Goal: Task Accomplishment & Management: Manage account settings

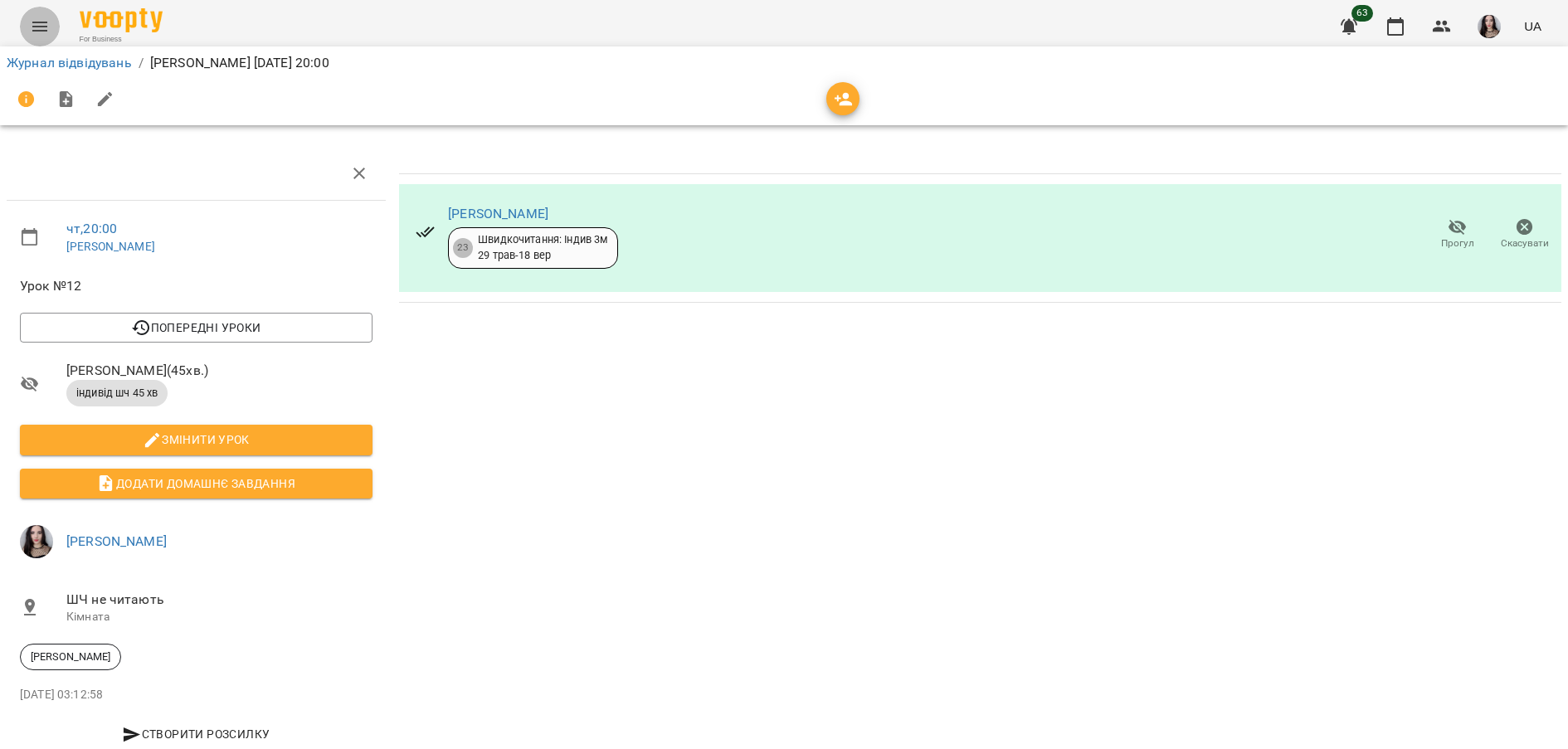
click at [37, 30] on icon "Menu" at bounding box center [39, 26] width 15 height 10
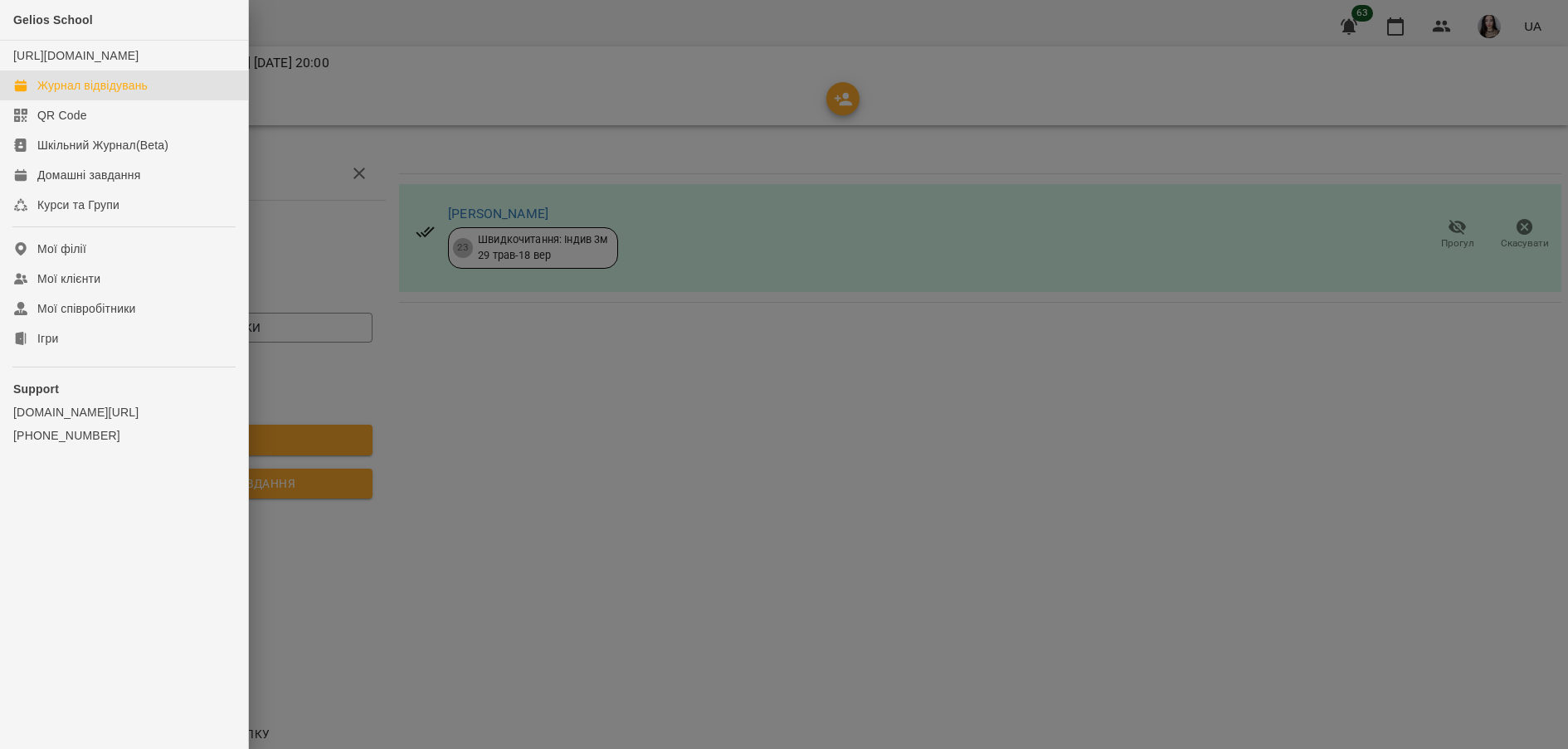
click at [98, 90] on link "Журнал відвідувань" at bounding box center [123, 85] width 248 height 30
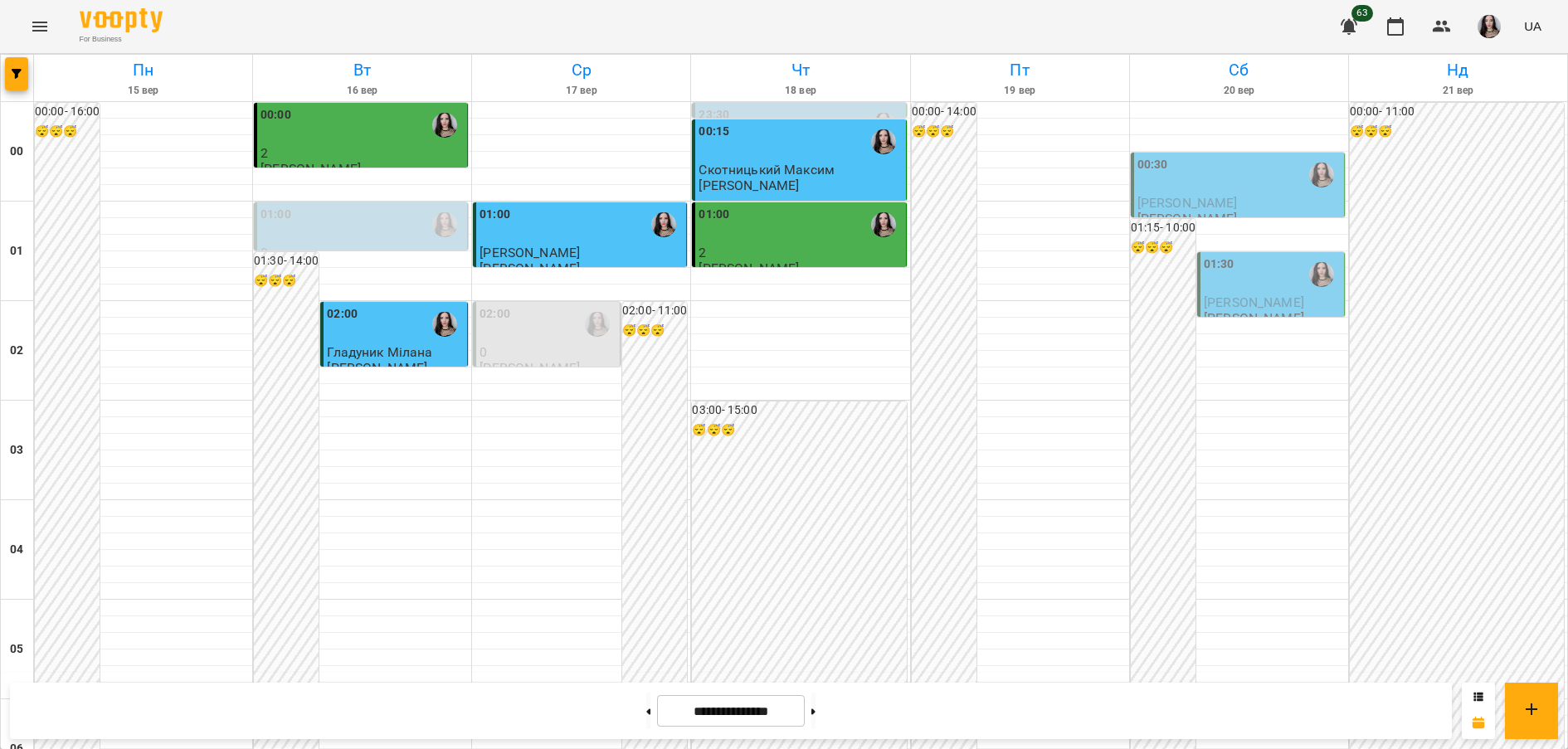
scroll to position [1818, 0]
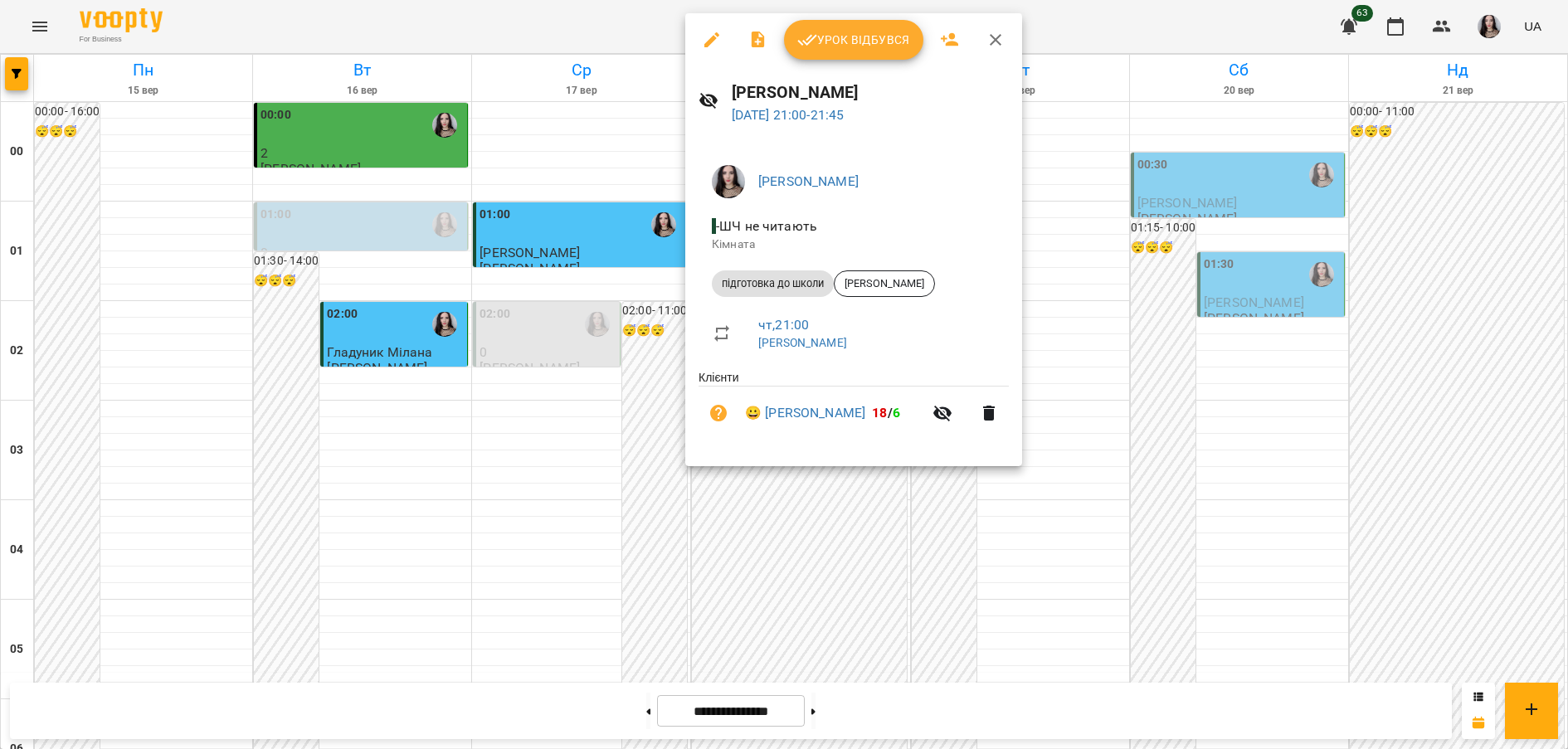
click at [838, 54] on button "Урок відбувся" at bounding box center [853, 40] width 140 height 40
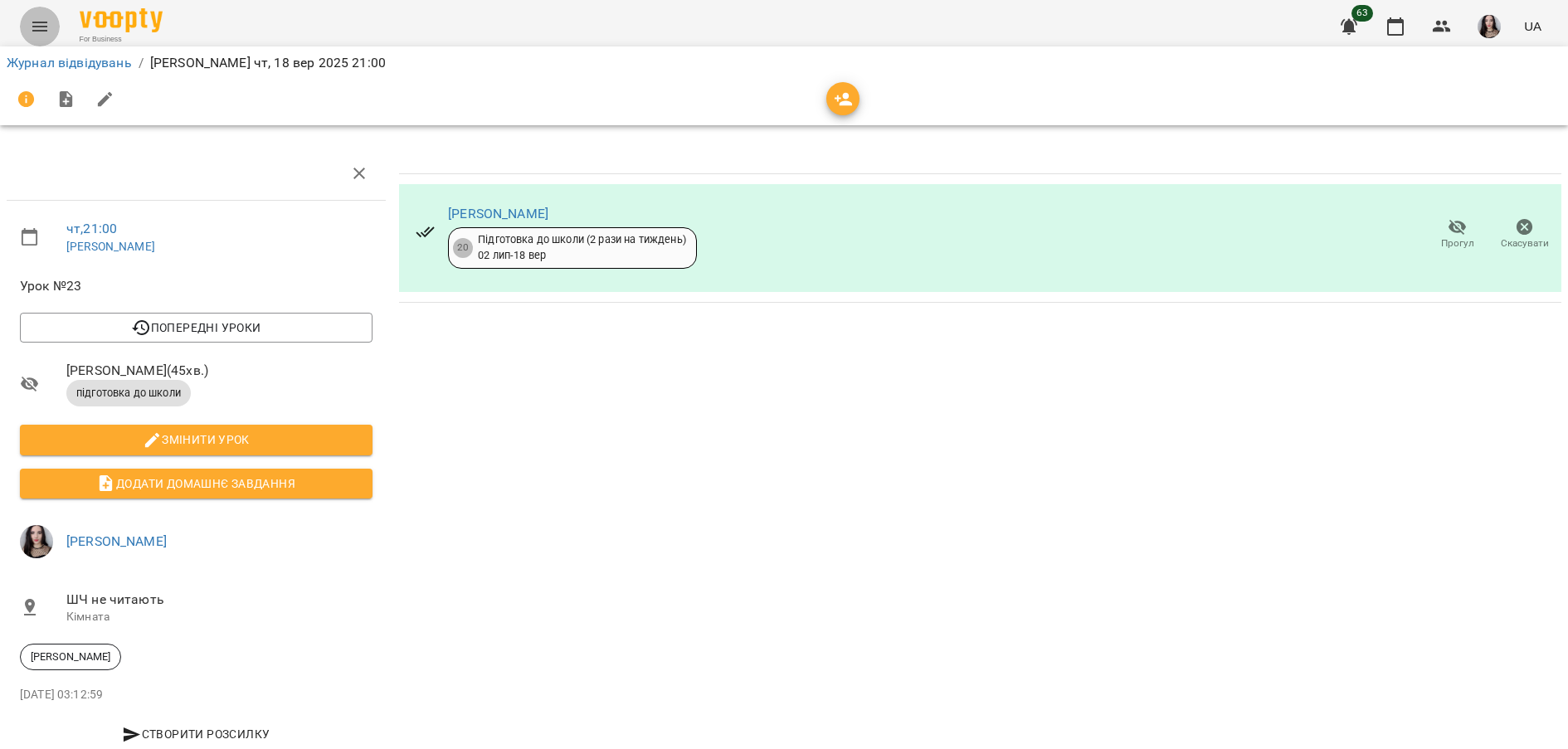
click at [40, 33] on icon "Menu" at bounding box center [40, 26] width 20 height 20
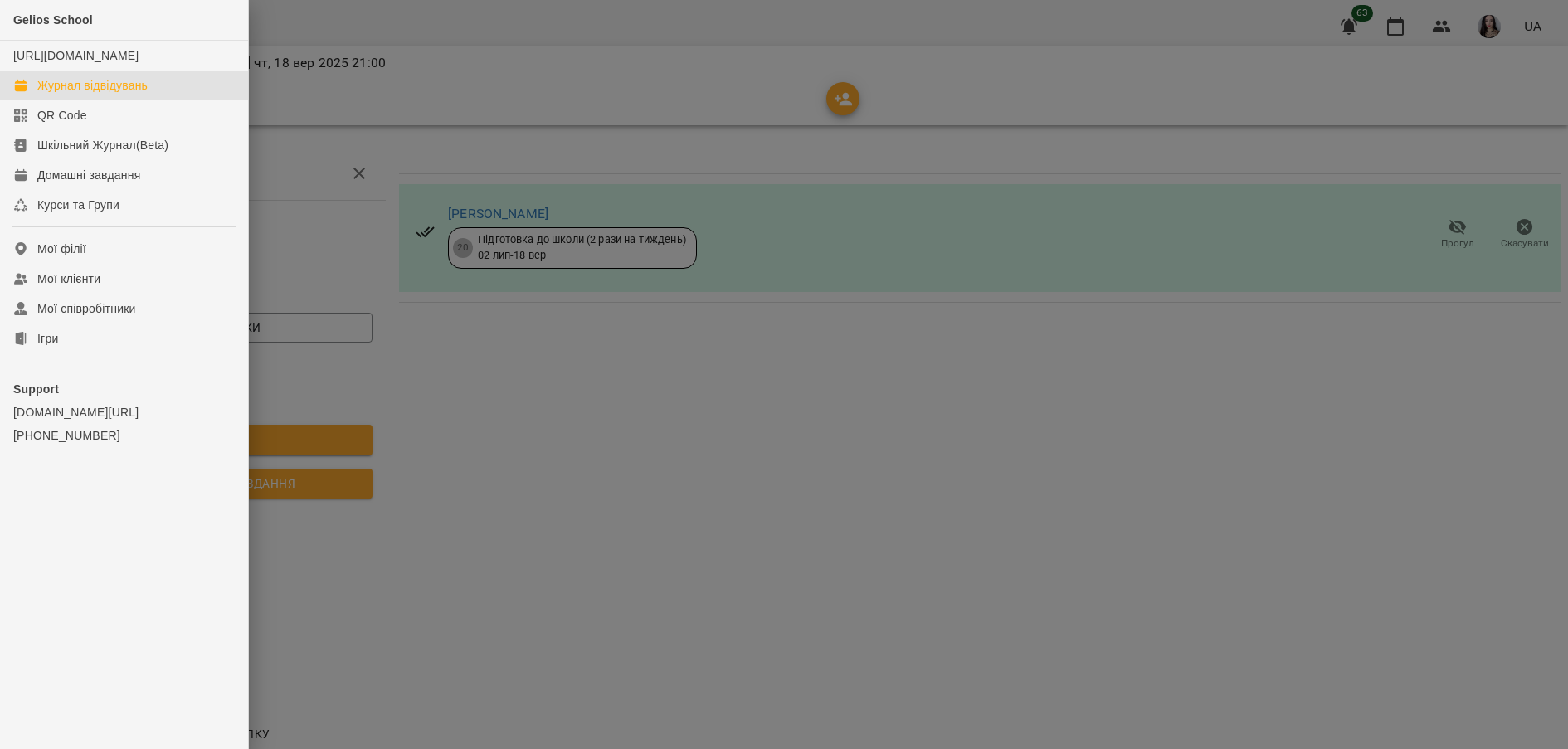
click at [117, 94] on div "Журнал відвідувань" at bounding box center [92, 85] width 111 height 17
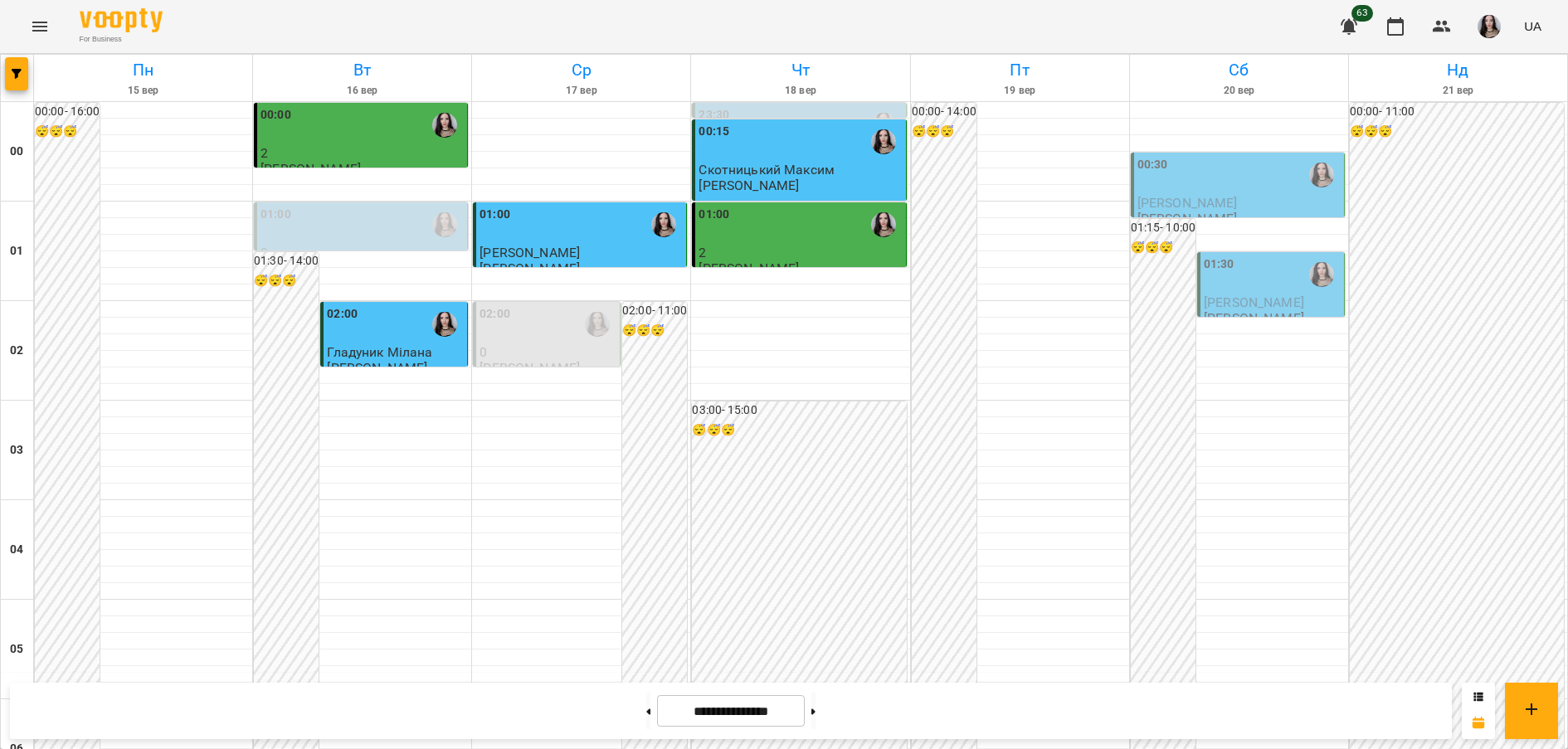
scroll to position [1818, 0]
